Goal: Information Seeking & Learning: Learn about a topic

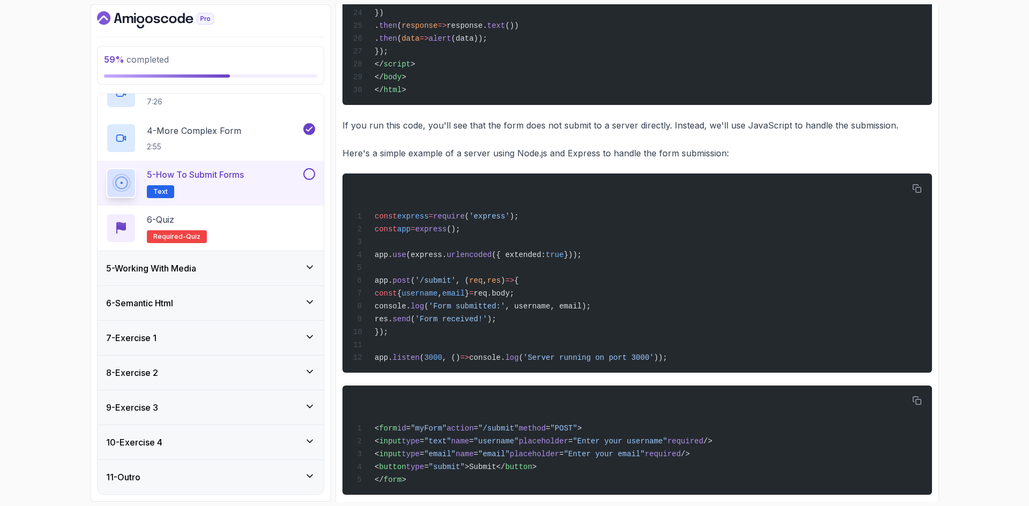
scroll to position [739, 0]
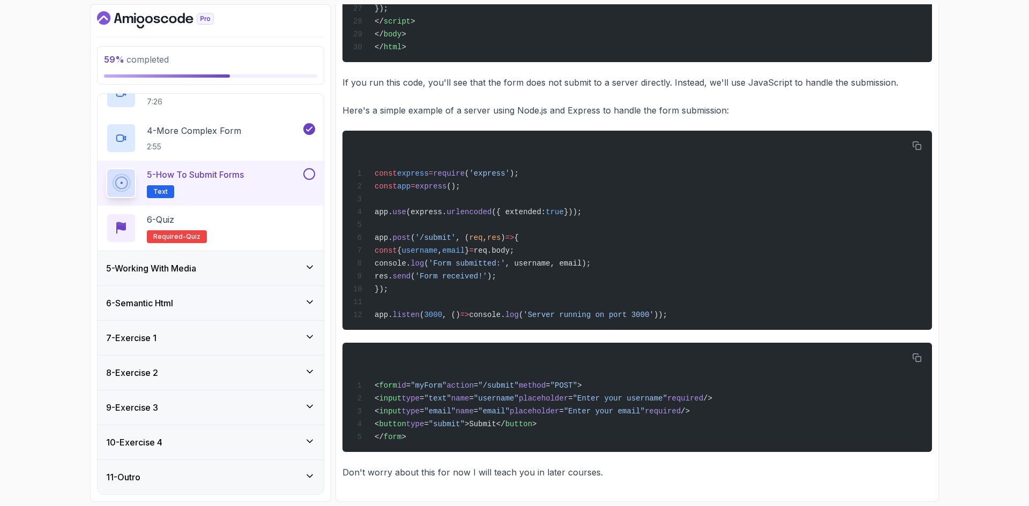
click at [310, 175] on button at bounding box center [309, 174] width 12 height 12
click at [237, 226] on div "6 - Quiz Required- quiz" at bounding box center [210, 228] width 209 height 30
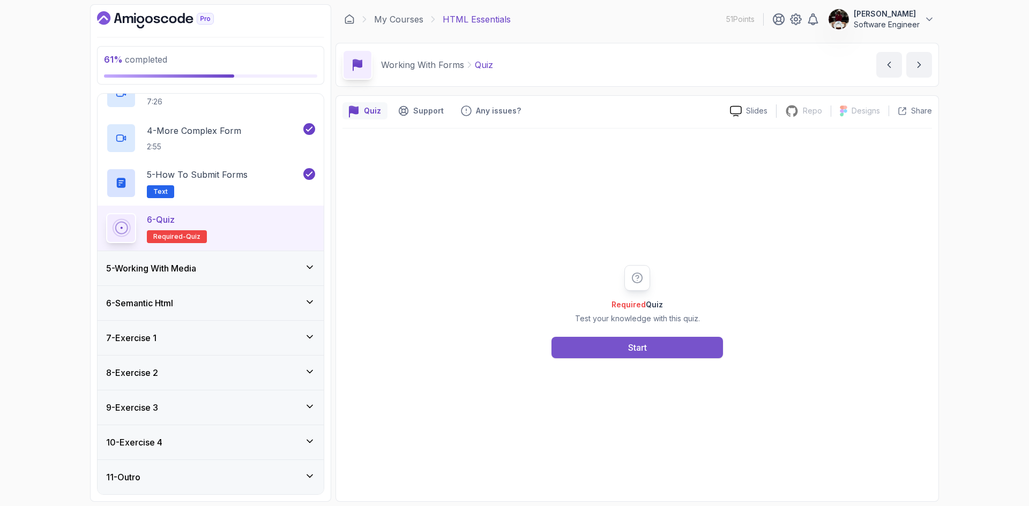
click at [628, 348] on div "Start" at bounding box center [637, 347] width 19 height 13
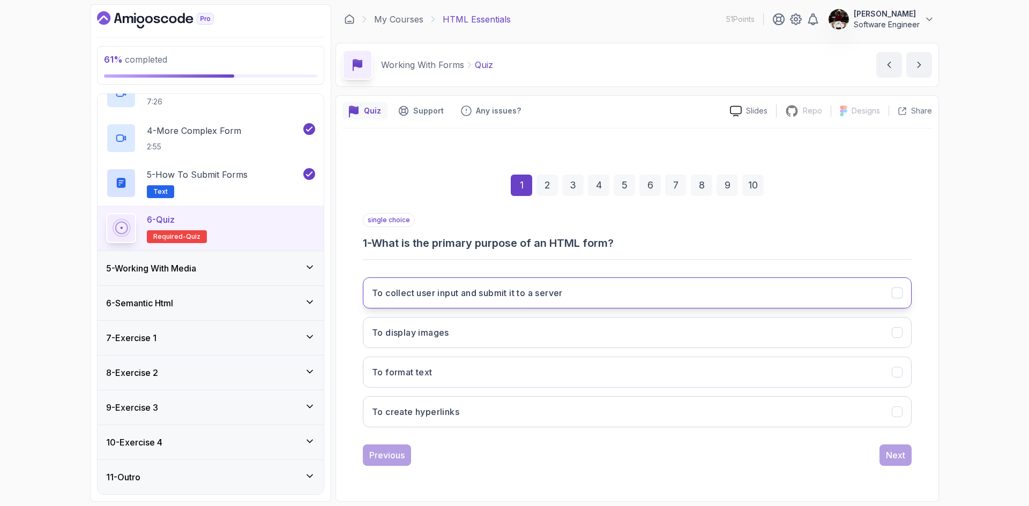
click at [539, 289] on h3 "To collect user input and submit it to a server" at bounding box center [467, 293] width 191 height 13
click at [891, 454] on div "Next" at bounding box center [895, 455] width 19 height 13
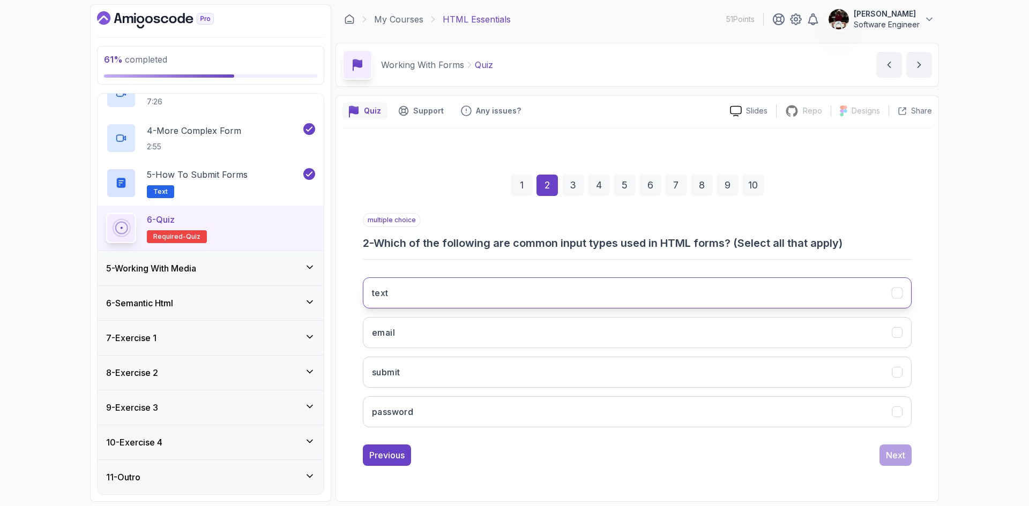
click at [422, 298] on button "text" at bounding box center [637, 292] width 549 height 31
click at [418, 328] on button "email" at bounding box center [637, 332] width 549 height 31
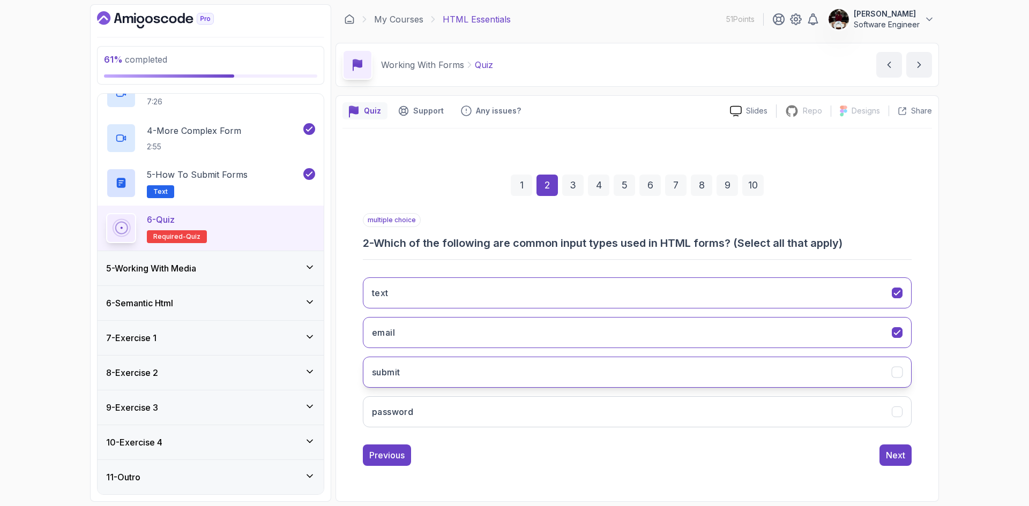
click at [425, 373] on button "submit" at bounding box center [637, 372] width 549 height 31
click at [446, 419] on button "password" at bounding box center [637, 411] width 549 height 31
click at [905, 454] on button "Next" at bounding box center [895, 455] width 32 height 21
click at [459, 371] on button "action" at bounding box center [637, 372] width 549 height 31
click at [897, 454] on div "Next" at bounding box center [895, 455] width 19 height 13
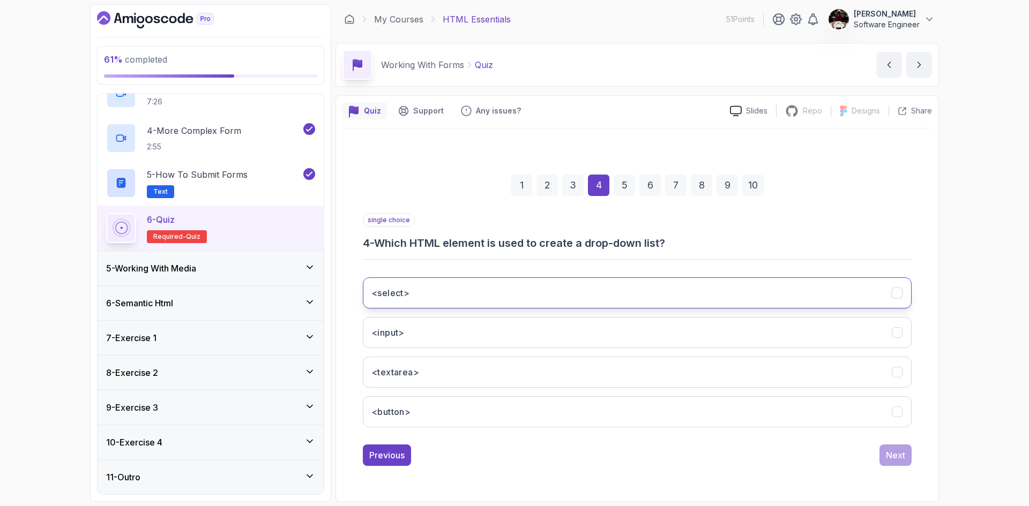
click at [422, 295] on button "<select>" at bounding box center [637, 292] width 549 height 31
click at [899, 456] on div "Next" at bounding box center [895, 455] width 19 height 13
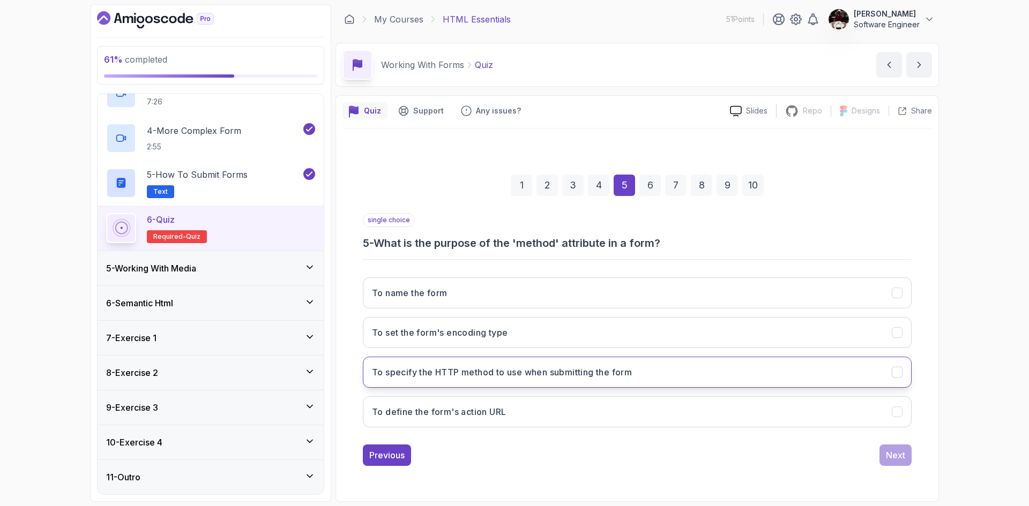
click at [628, 374] on h3 "To specify the HTTP method to use when submitting the form" at bounding box center [502, 372] width 260 height 13
click at [896, 459] on div "Next" at bounding box center [895, 455] width 19 height 13
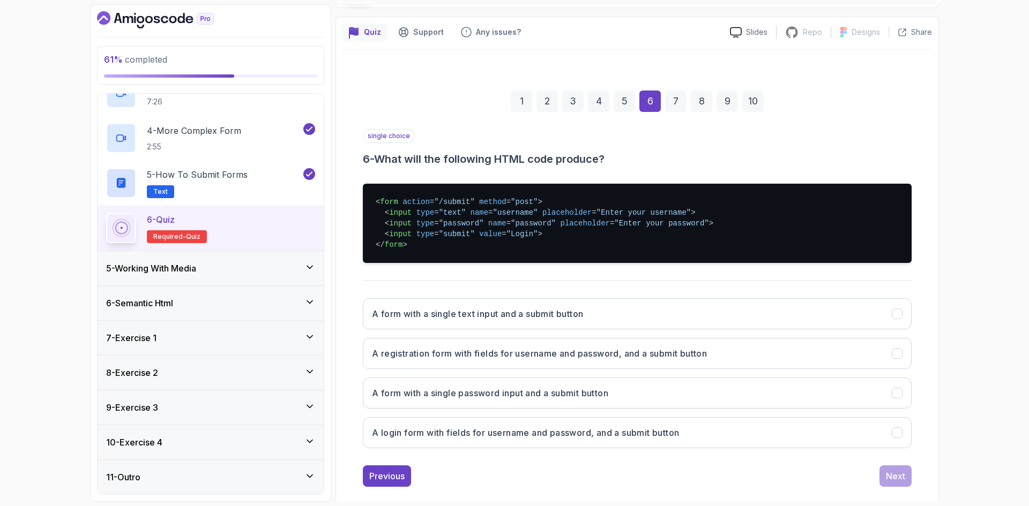
scroll to position [79, 0]
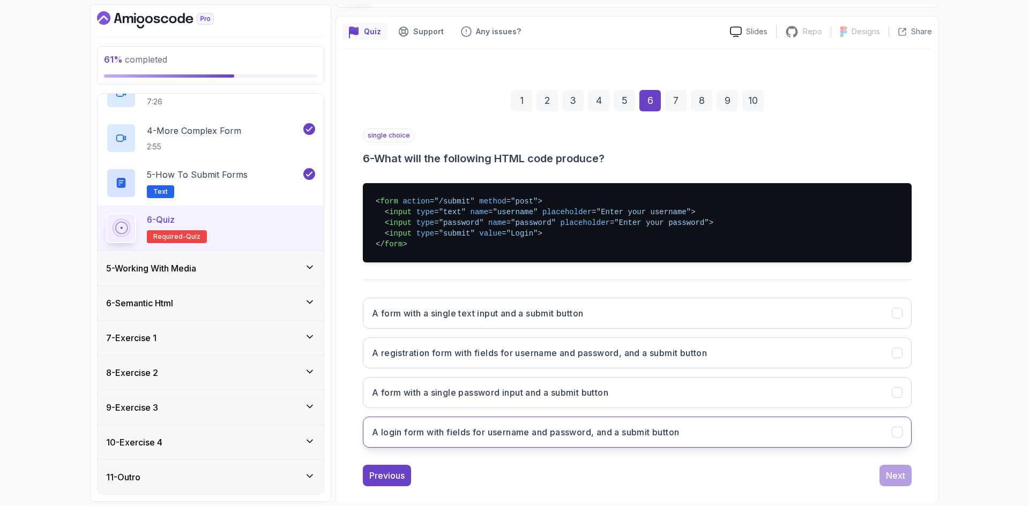
click at [465, 431] on h3 "A login form with fields for username and password, and a submit button" at bounding box center [525, 432] width 307 height 13
click at [893, 476] on div "Next" at bounding box center [895, 475] width 19 height 13
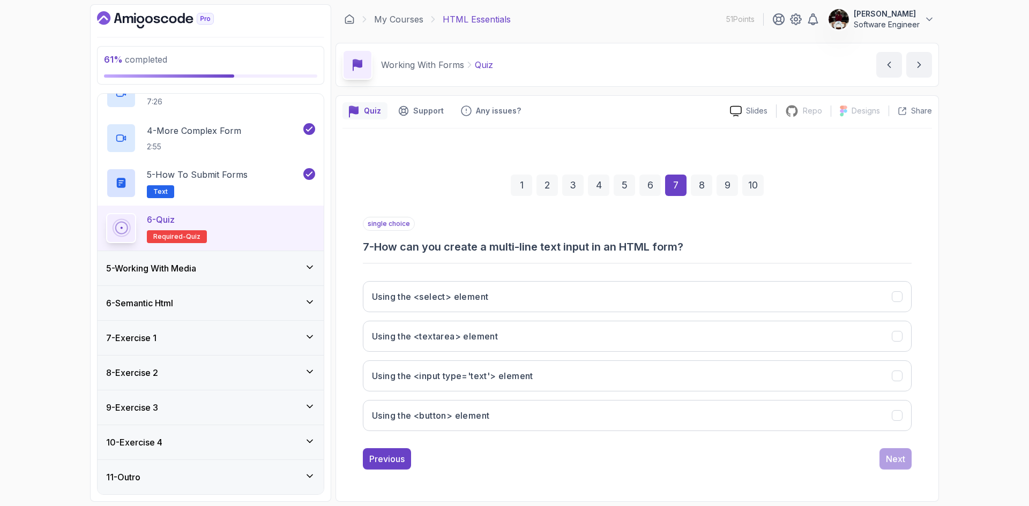
scroll to position [0, 0]
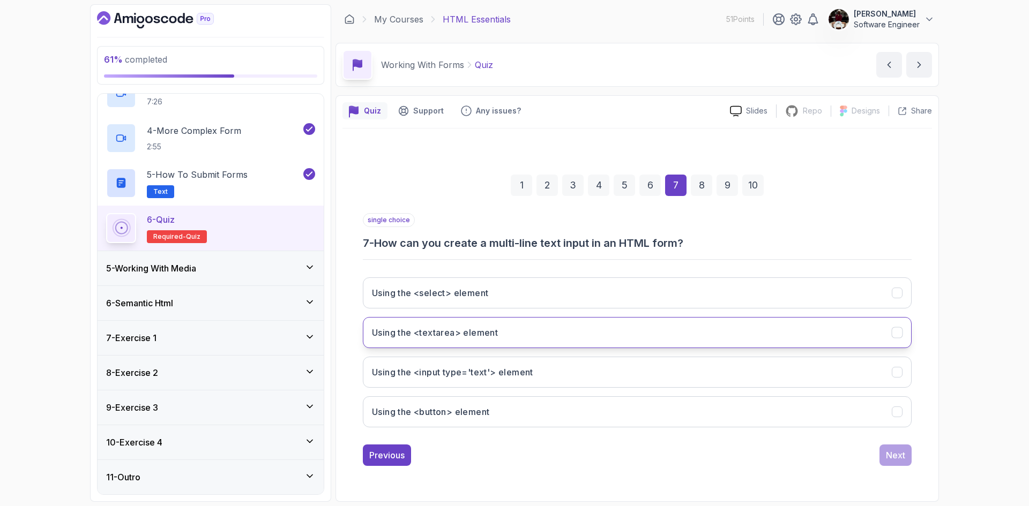
click at [523, 331] on button "Using the <textarea> element" at bounding box center [637, 332] width 549 height 31
click at [895, 453] on div "Next" at bounding box center [895, 455] width 19 height 13
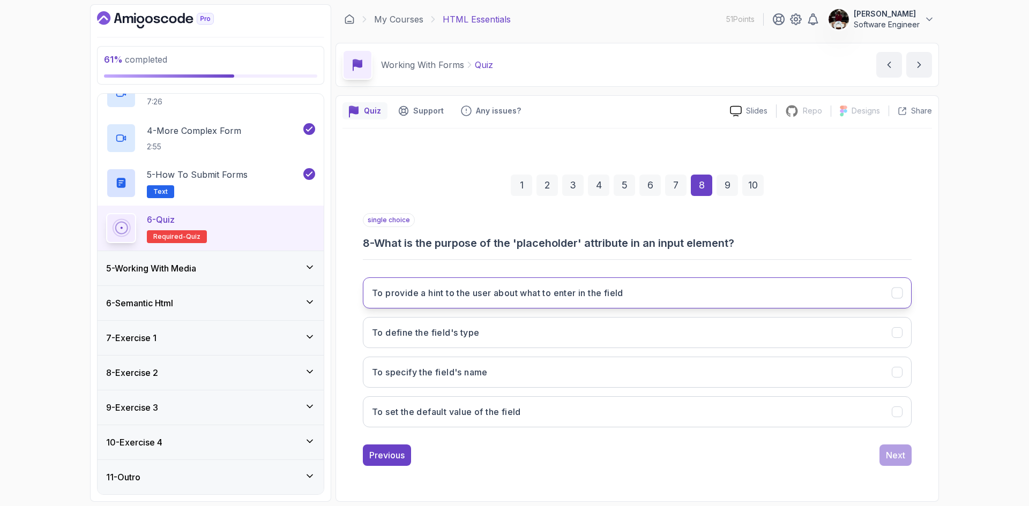
click at [535, 292] on h3 "To provide a hint to the user about what to enter in the field" at bounding box center [497, 293] width 251 height 13
click at [899, 457] on div "Next" at bounding box center [895, 455] width 19 height 13
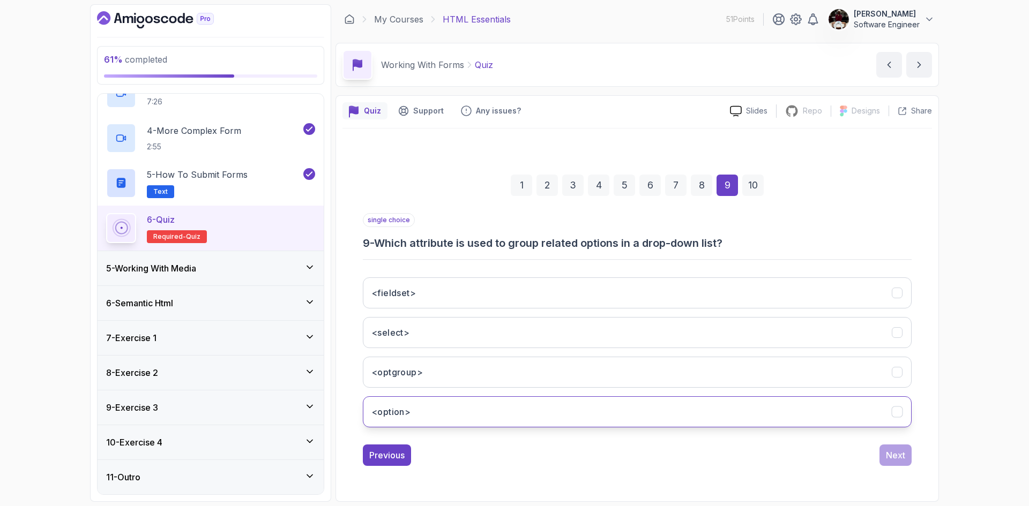
click at [457, 415] on button "<option>" at bounding box center [637, 411] width 549 height 31
click at [900, 455] on div "Next" at bounding box center [895, 455] width 19 height 13
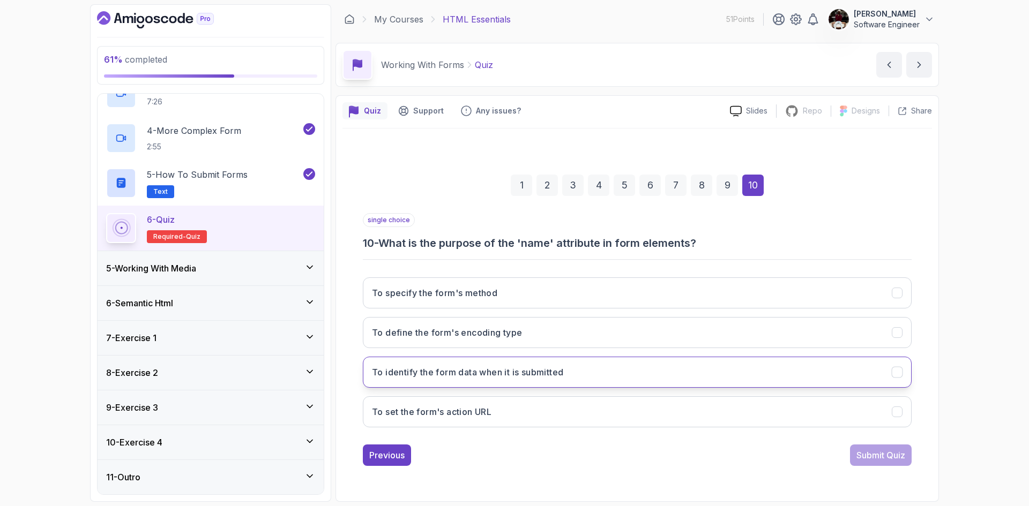
click at [537, 376] on h3 "To identify the form data when it is submitted" at bounding box center [467, 372] width 191 height 13
click at [874, 455] on div "Submit Quiz" at bounding box center [880, 455] width 49 height 13
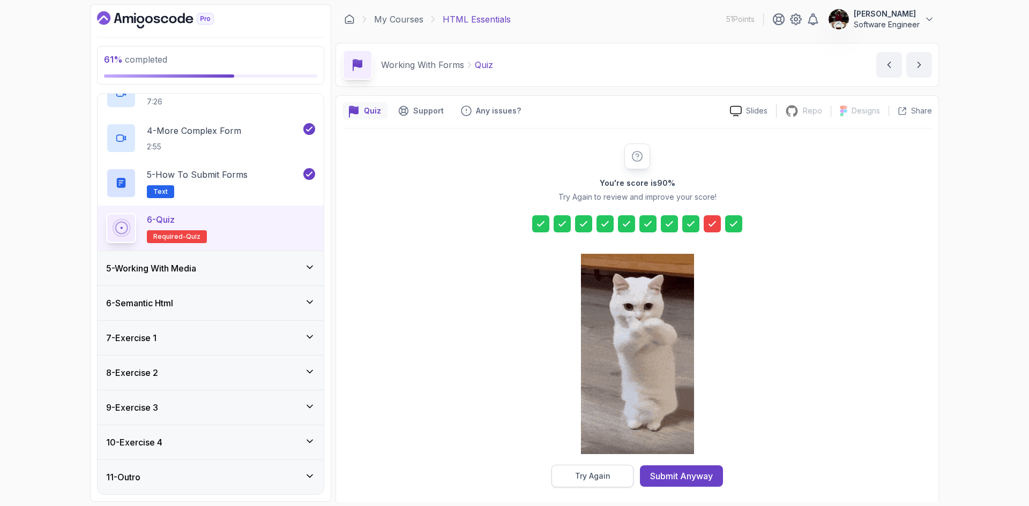
click at [594, 478] on div "Try Again" at bounding box center [592, 476] width 35 height 11
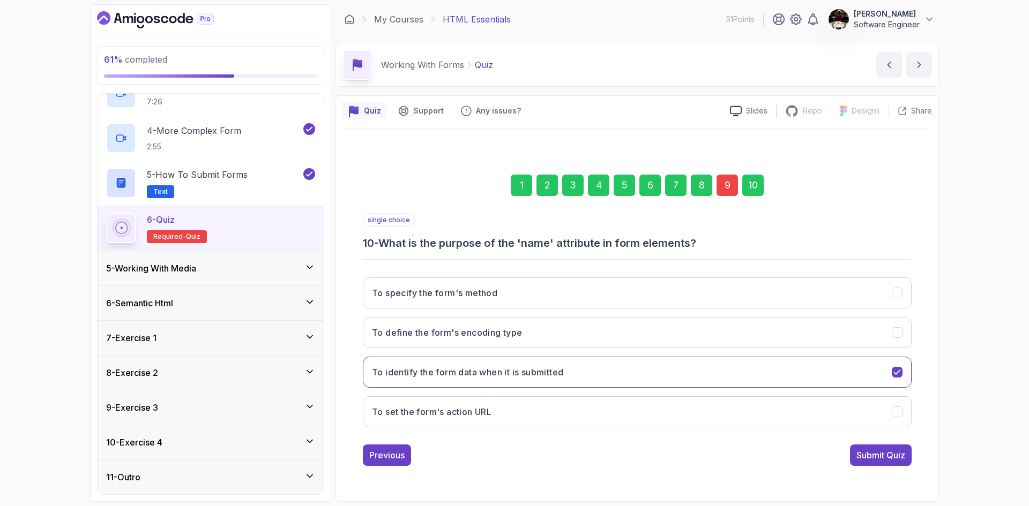
click at [730, 184] on div "9" at bounding box center [726, 185] width 21 height 21
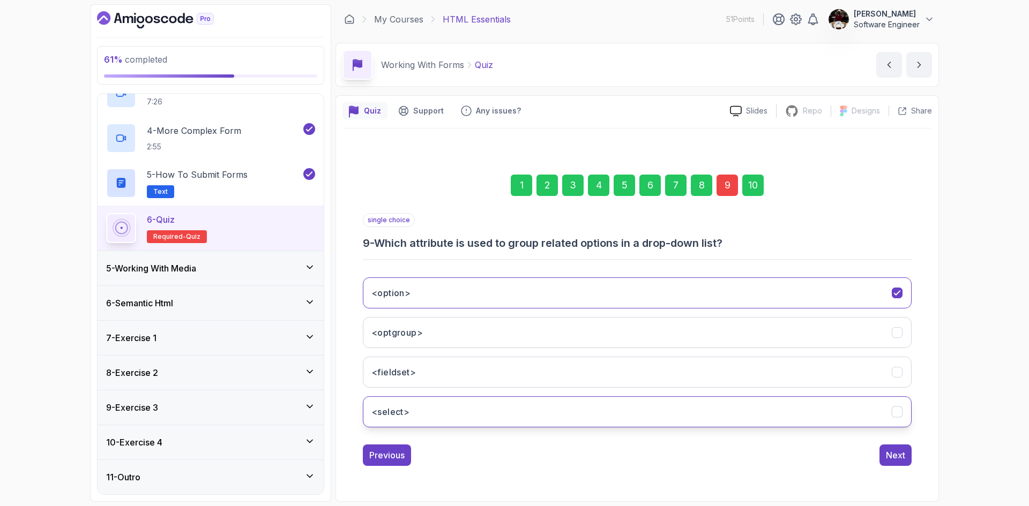
click at [447, 415] on button "<select>" at bounding box center [637, 411] width 549 height 31
click at [904, 453] on div "Next" at bounding box center [895, 455] width 19 height 13
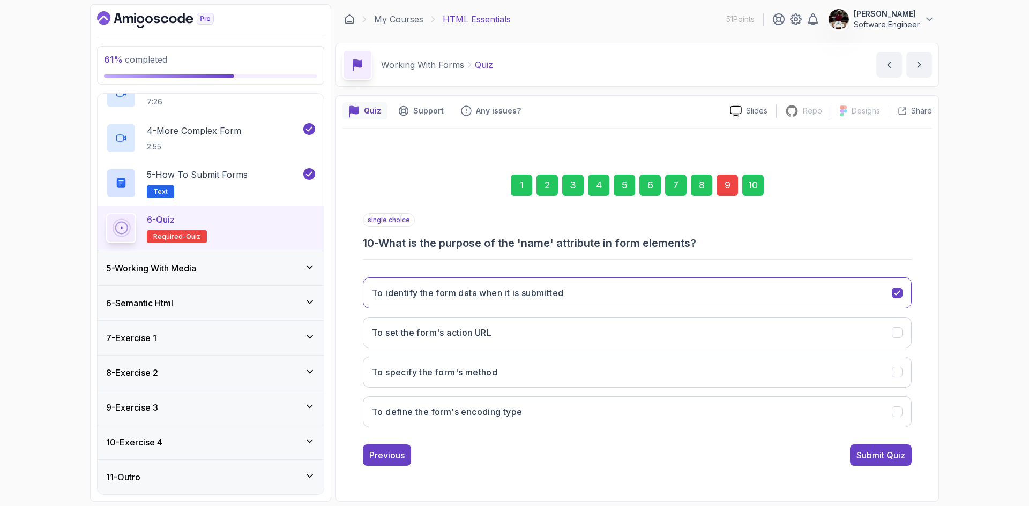
click at [904, 453] on div "Submit Quiz" at bounding box center [880, 455] width 49 height 13
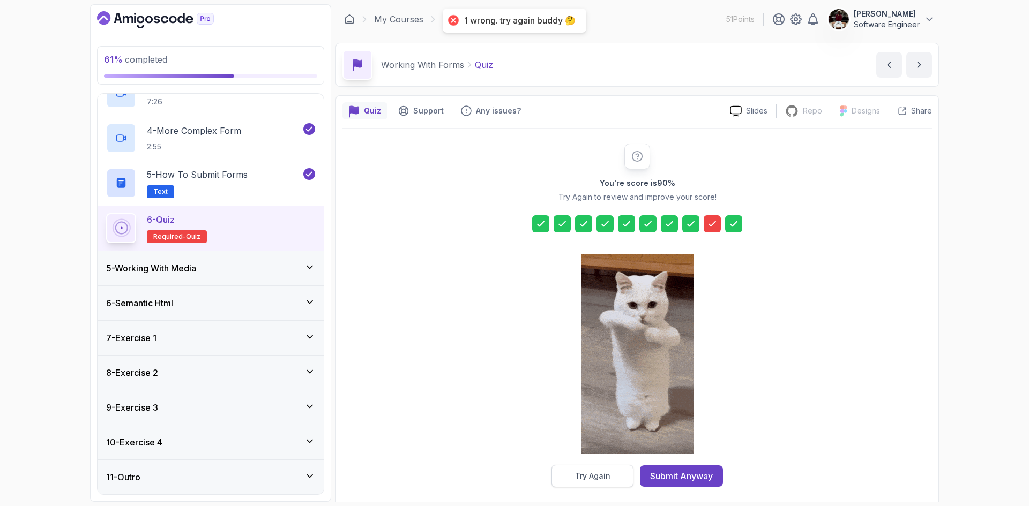
click at [582, 476] on div "Try Again" at bounding box center [592, 476] width 35 height 11
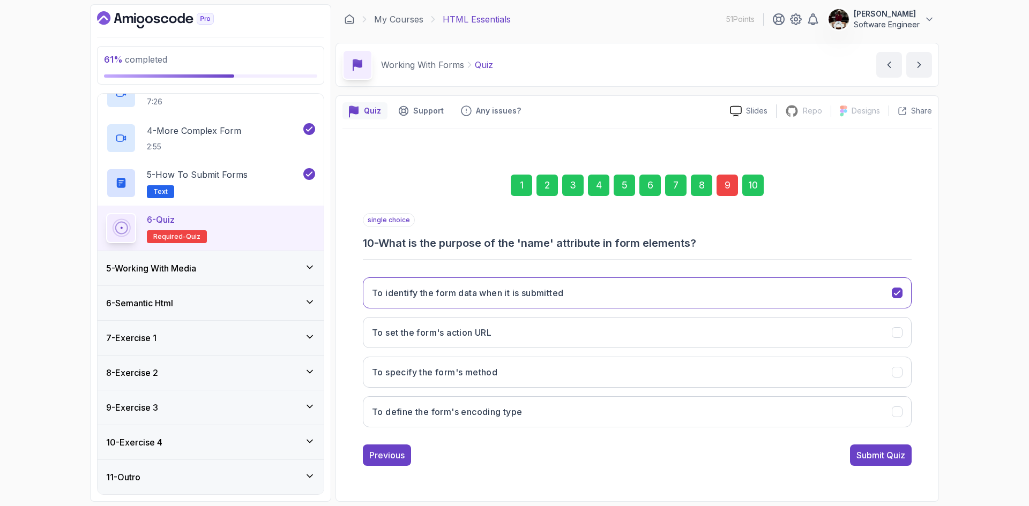
click at [719, 196] on div "1 2 3 4 5 6 7 8 9 10" at bounding box center [637, 185] width 549 height 56
click at [723, 186] on div "9" at bounding box center [726, 185] width 21 height 21
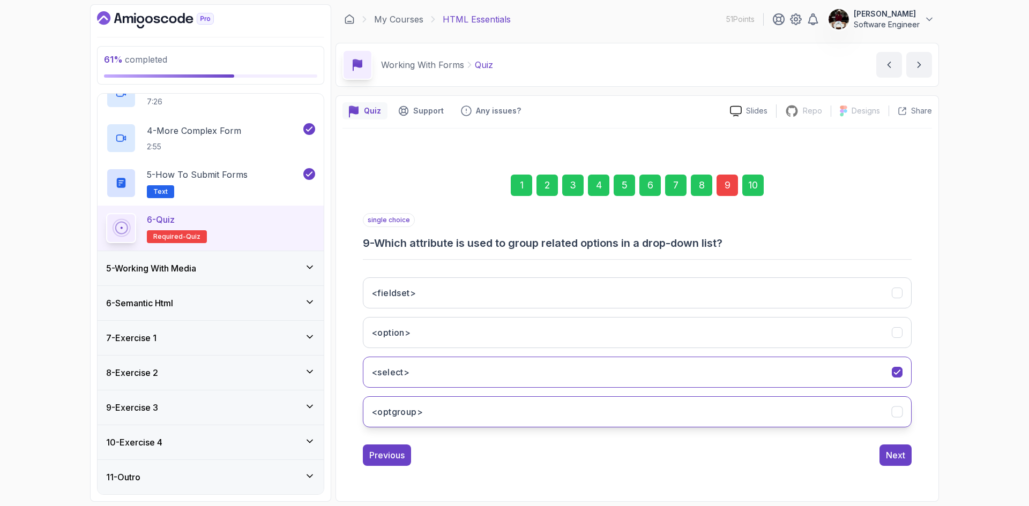
click at [424, 416] on button "<optgroup>" at bounding box center [637, 411] width 549 height 31
click at [891, 457] on div "Next" at bounding box center [895, 455] width 19 height 13
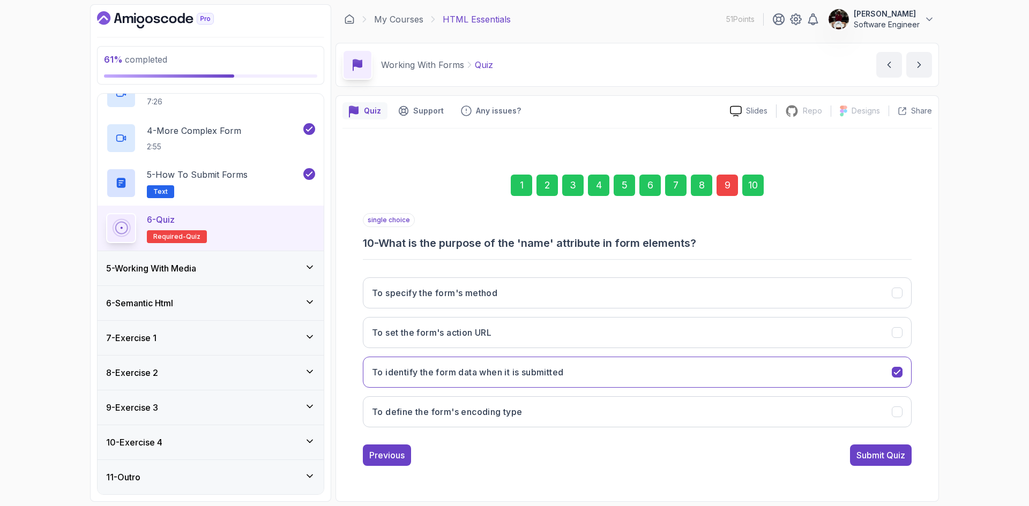
click at [891, 457] on div "Submit Quiz" at bounding box center [880, 455] width 49 height 13
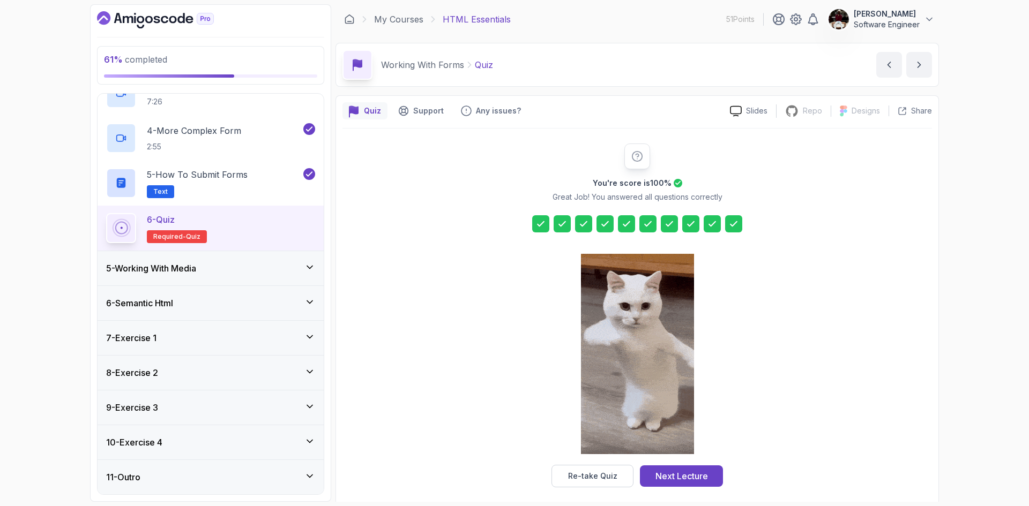
scroll to position [7, 0]
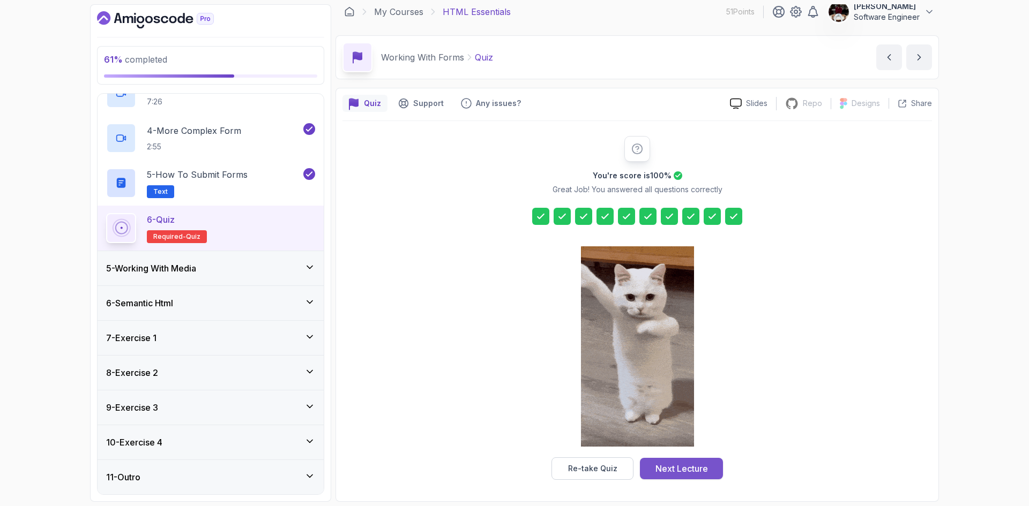
click at [674, 469] on div "Next Lecture" at bounding box center [681, 468] width 52 height 13
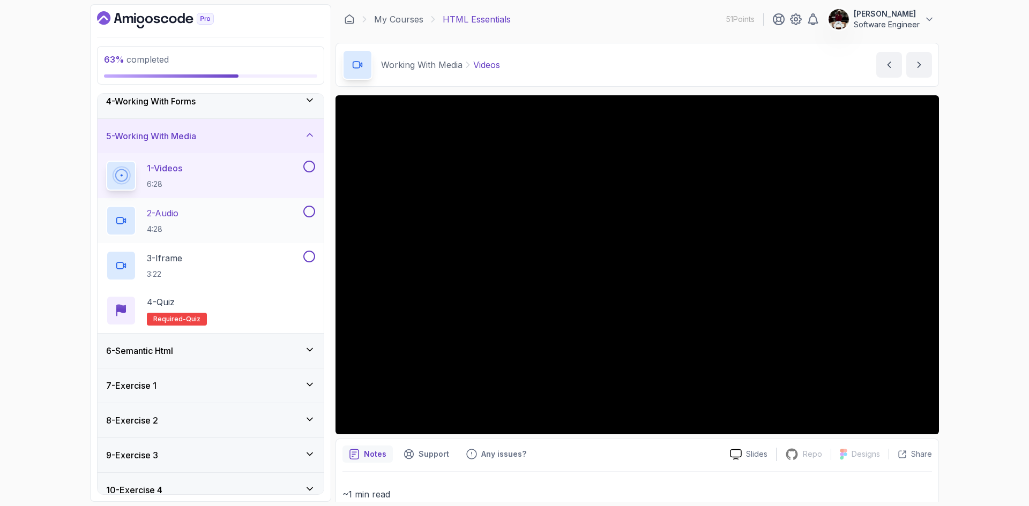
scroll to position [162, 0]
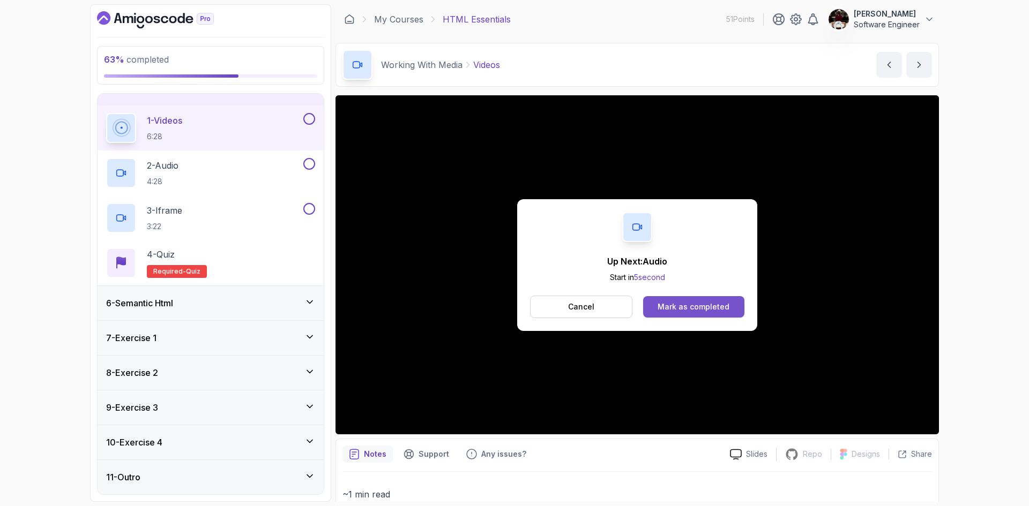
click at [667, 302] on div "Mark as completed" at bounding box center [693, 307] width 72 height 11
